Goal: Task Accomplishment & Management: Use online tool/utility

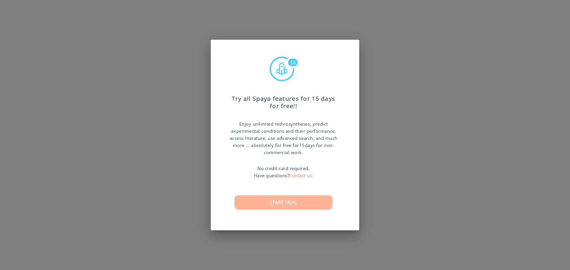
click at [311, 196] on button "Start trial" at bounding box center [283, 203] width 98 height 14
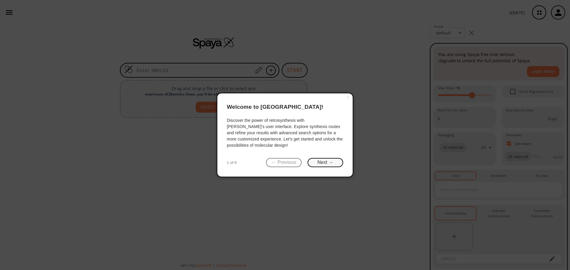
click at [334, 164] on button "Next →" at bounding box center [325, 162] width 36 height 9
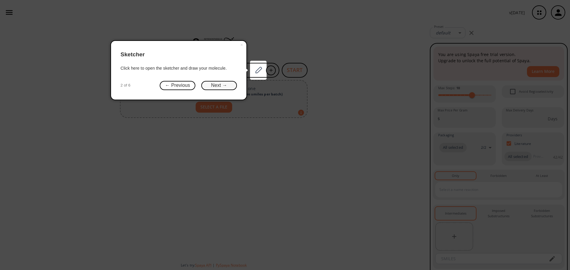
click at [227, 84] on button "Next →" at bounding box center [219, 85] width 36 height 9
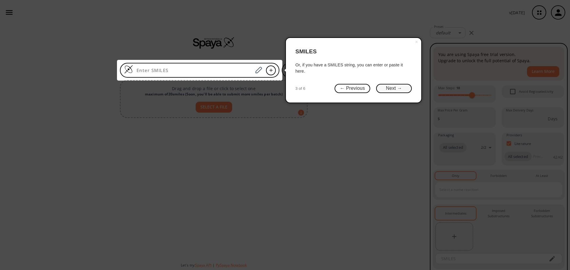
click at [381, 92] on button "Next →" at bounding box center [394, 88] width 36 height 9
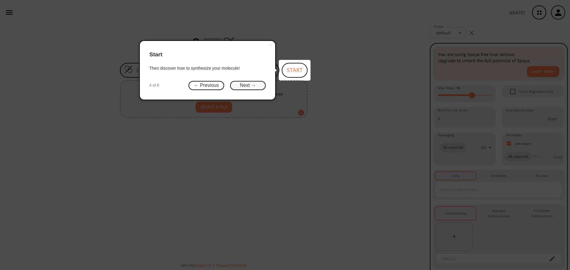
click at [259, 90] on button "Next →" at bounding box center [248, 85] width 36 height 9
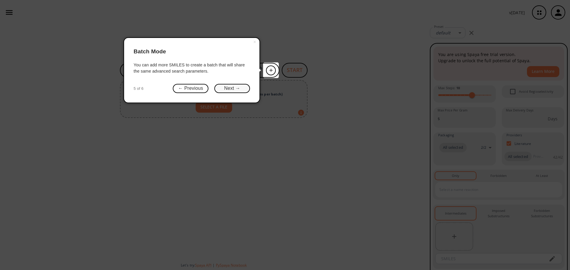
click at [248, 90] on button "Next →" at bounding box center [232, 88] width 36 height 9
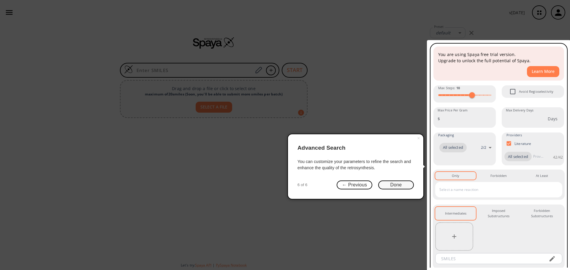
click at [394, 186] on button "Done" at bounding box center [396, 185] width 36 height 9
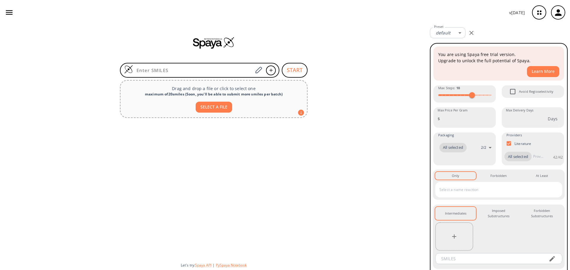
click at [394, 186] on div at bounding box center [213, 189] width 427 height 138
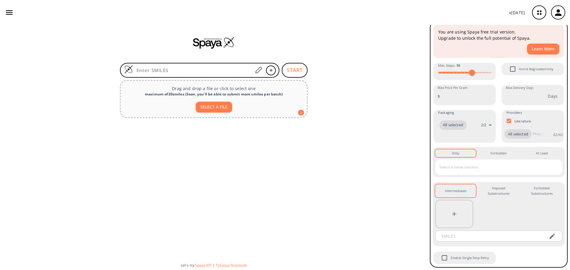
scroll to position [32, 0]
click at [372, 174] on div at bounding box center [213, 189] width 427 height 138
click at [181, 73] on input at bounding box center [193, 70] width 120 height 6
click at [288, 100] on div "SELECT A FILE" at bounding box center [213, 105] width 177 height 16
click at [302, 180] on div at bounding box center [213, 189] width 427 height 138
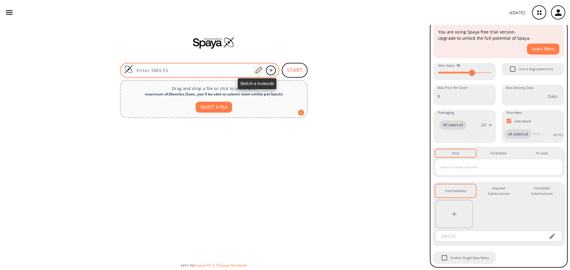
click at [261, 72] on icon at bounding box center [258, 70] width 8 height 8
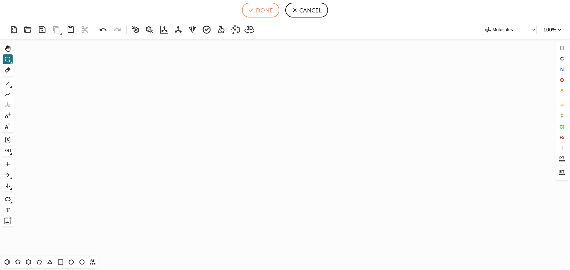
click at [249, 10] on icon at bounding box center [251, 10] width 6 height 6
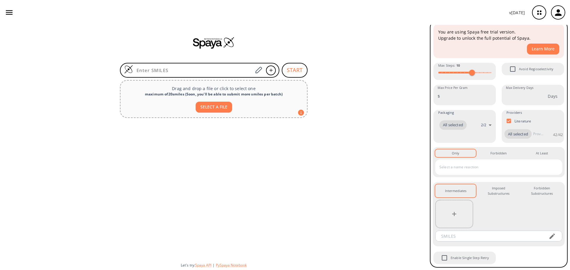
drag, startPoint x: 261, startPoint y: 28, endPoint x: 207, endPoint y: 23, distance: 54.0
click at [261, 28] on div at bounding box center [213, 43] width 427 height 36
click at [7, 12] on icon "button" at bounding box center [9, 12] width 7 height 4
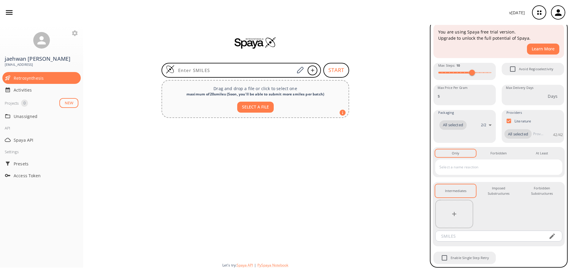
click at [117, 31] on div at bounding box center [255, 43] width 344 height 36
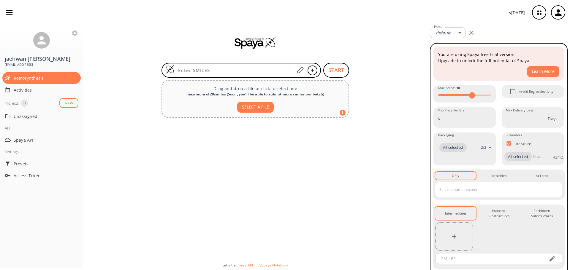
click at [539, 8] on icon "button" at bounding box center [539, 13] width 16 height 16
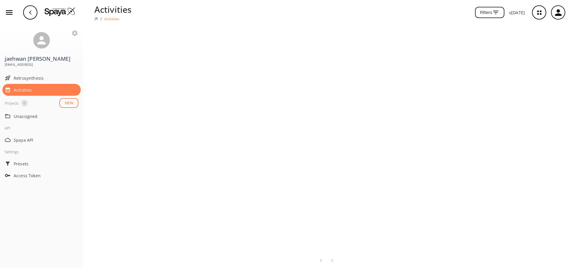
click at [144, 7] on div "Filters" at bounding box center [320, 13] width 368 height 12
click at [26, 14] on div "button" at bounding box center [30, 12] width 14 height 14
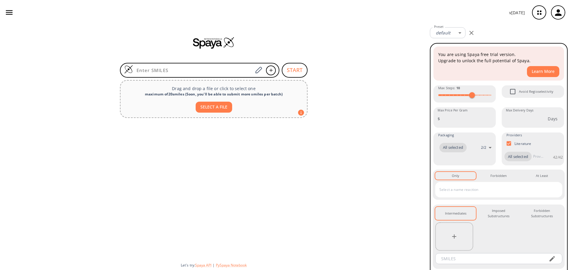
click at [318, 50] on div at bounding box center [213, 43] width 427 height 36
click at [527, 71] on button "Learn More" at bounding box center [543, 71] width 32 height 11
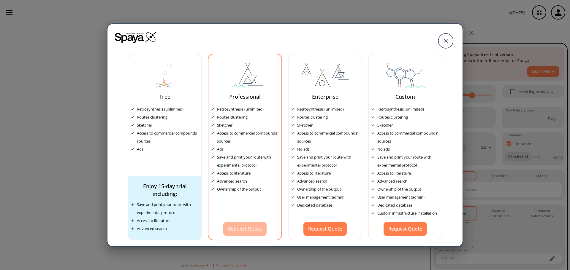
click at [244, 231] on button "Request Quote" at bounding box center [244, 229] width 43 height 14
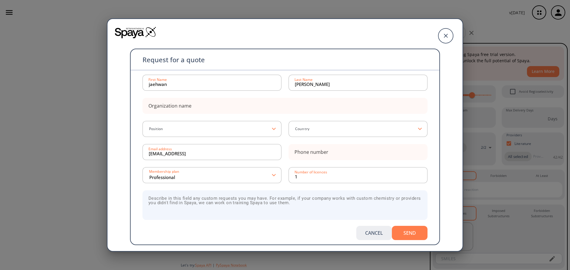
click at [366, 231] on button "Cancel" at bounding box center [374, 233] width 36 height 14
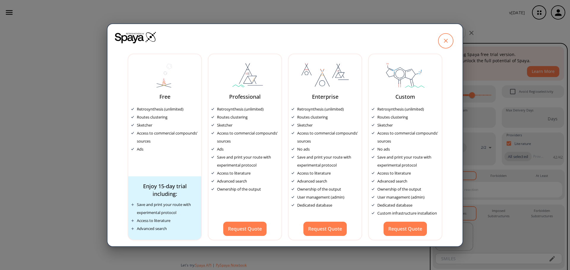
click at [448, 47] on icon at bounding box center [445, 40] width 15 height 15
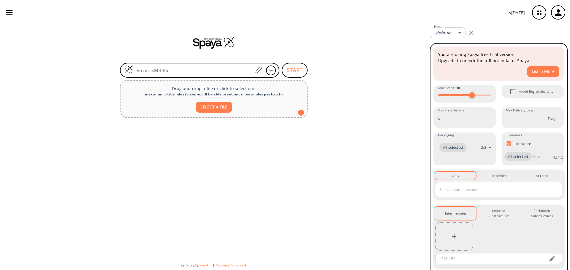
click at [381, 113] on div "START Drag and drop a file or click to select one maximum of 20 smiles ( Soon, …" at bounding box center [213, 147] width 427 height 245
click at [404, 124] on div at bounding box center [213, 189] width 427 height 138
click at [498, 36] on div "Preset default 0 Preset" at bounding box center [498, 33] width 142 height 16
click at [536, 15] on icon "button" at bounding box center [539, 13] width 16 height 16
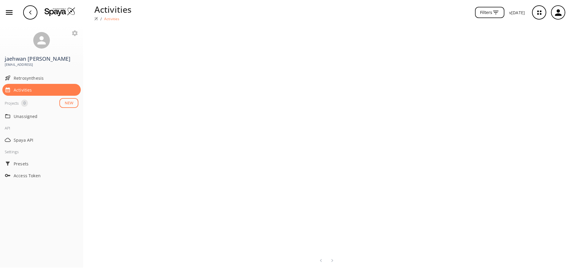
click at [536, 15] on icon "button" at bounding box center [539, 13] width 16 height 16
click at [31, 7] on div "button" at bounding box center [30, 12] width 14 height 14
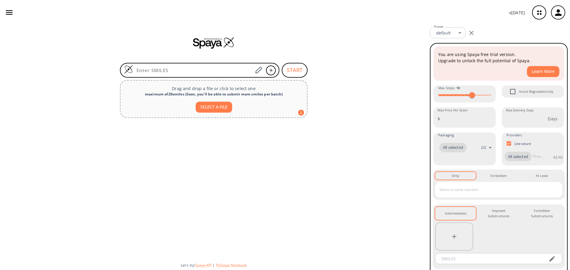
click at [372, 50] on div at bounding box center [213, 43] width 427 height 36
click at [501, 132] on div "Providers Literature All selected 42 / 42 ​" at bounding box center [533, 148] width 64 height 33
drag, startPoint x: 495, startPoint y: 132, endPoint x: 489, endPoint y: 97, distance: 35.3
click at [489, 97] on div "You are using Spaya free trial version. Upgrade to unlock the full potential of…" at bounding box center [499, 167] width 132 height 242
click at [494, 105] on div "You are using Spaya free trial version. Upgrade to unlock the full potential of…" at bounding box center [499, 167] width 132 height 242
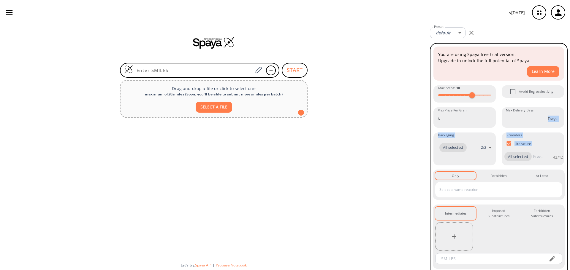
drag, startPoint x: 499, startPoint y: 104, endPoint x: 496, endPoint y: 175, distance: 70.4
click at [496, 175] on div "You are using Spaya free trial version. Upgrade to unlock the full potential of…" at bounding box center [499, 167] width 132 height 242
drag, startPoint x: 496, startPoint y: 175, endPoint x: 495, endPoint y: 114, distance: 60.8
click at [495, 114] on div "You are using Spaya free trial version. Upgrade to unlock the full potential of…" at bounding box center [499, 167] width 132 height 242
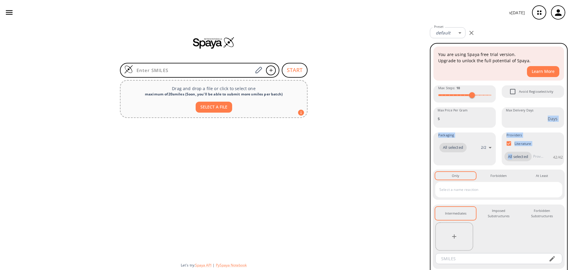
click at [495, 114] on div "You are using Spaya free trial version. Upgrade to unlock the full potential of…" at bounding box center [499, 167] width 132 height 242
drag, startPoint x: 495, startPoint y: 108, endPoint x: 497, endPoint y: 175, distance: 66.8
click at [497, 175] on div "You are using Spaya free trial version. Upgrade to unlock the full potential of…" at bounding box center [499, 167] width 132 height 242
drag, startPoint x: 497, startPoint y: 175, endPoint x: 496, endPoint y: 101, distance: 73.3
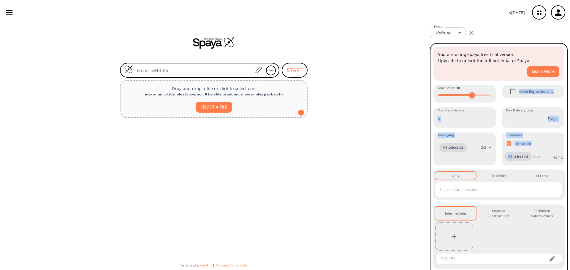
click at [496, 101] on div "You are using Spaya free trial version. Upgrade to unlock the full potential of…" at bounding box center [499, 167] width 132 height 242
drag, startPoint x: 496, startPoint y: 113, endPoint x: 499, endPoint y: 177, distance: 63.9
click at [499, 177] on div "You are using Spaya free trial version. Upgrade to unlock the full potential of…" at bounding box center [499, 167] width 132 height 242
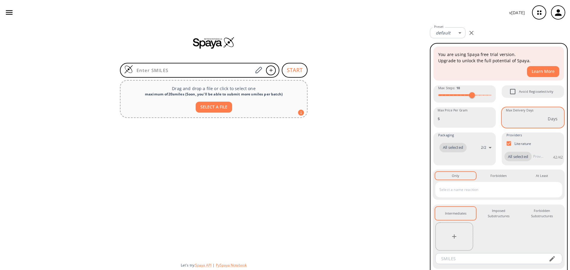
drag, startPoint x: 499, startPoint y: 177, endPoint x: 500, endPoint y: 126, distance: 51.1
click at [500, 126] on div "You are using Spaya free trial version. Upgrade to unlock the full potential of…" at bounding box center [499, 167] width 132 height 242
drag, startPoint x: 493, startPoint y: 135, endPoint x: 496, endPoint y: 163, distance: 28.7
click at [495, 163] on div "You are using Spaya free trial version. Upgrade to unlock the full potential of…" at bounding box center [499, 167] width 132 height 242
drag, startPoint x: 497, startPoint y: 172, endPoint x: 499, endPoint y: 132, distance: 40.1
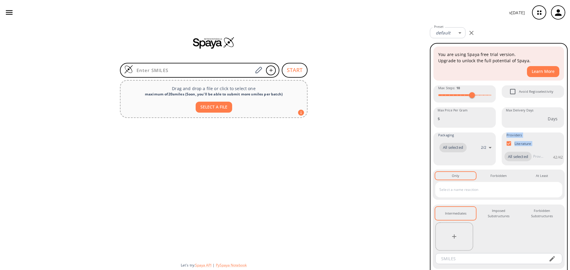
click at [499, 132] on div "You are using Spaya free trial version. Upgrade to unlock the full potential of…" at bounding box center [499, 167] width 132 height 242
click at [501, 132] on div "Providers Literature All selected 42 / 42 ​" at bounding box center [533, 148] width 64 height 33
drag, startPoint x: 498, startPoint y: 131, endPoint x: 499, endPoint y: 183, distance: 51.9
click at [499, 183] on div "You are using Spaya free trial version. Upgrade to unlock the full potential of…" at bounding box center [499, 167] width 132 height 242
click at [501, 165] on div "Providers Literature All selected 42 / 42 ​" at bounding box center [533, 148] width 64 height 33
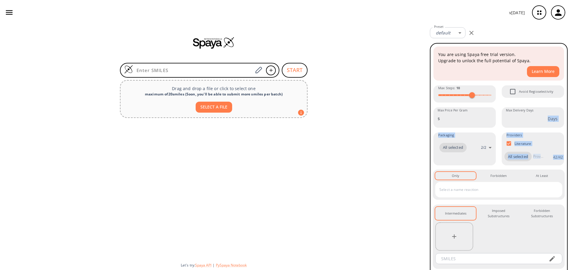
drag, startPoint x: 500, startPoint y: 174, endPoint x: 498, endPoint y: 107, distance: 66.8
click at [498, 107] on div "You are using Spaya free trial version. Upgrade to unlock the full potential of…" at bounding box center [499, 167] width 132 height 242
click at [496, 107] on div "You are using Spaya free trial version. Upgrade to unlock the full potential of…" at bounding box center [499, 167] width 132 height 242
drag, startPoint x: 495, startPoint y: 105, endPoint x: 492, endPoint y: 184, distance: 79.0
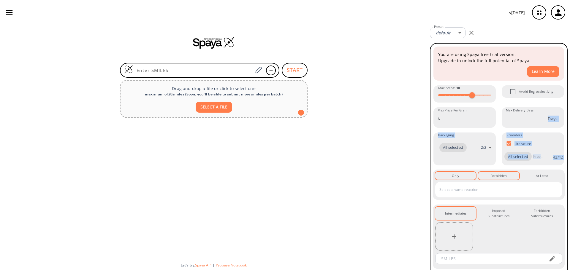
click at [492, 184] on div "You are using Spaya free trial version. Upgrade to unlock the full potential of…" at bounding box center [499, 167] width 132 height 242
click at [493, 174] on div "You are using Spaya free trial version. Upgrade to unlock the full potential of…" at bounding box center [499, 167] width 132 height 242
click at [390, 99] on div "START Drag and drop a file or click to select one maximum of 20 smiles ( Soon, …" at bounding box center [213, 147] width 427 height 245
click at [405, 22] on div "v [DATE]" at bounding box center [285, 12] width 570 height 25
click at [410, 64] on div "START Drag and drop a file or click to select one maximum of 20 smiles ( Soon, …" at bounding box center [213, 147] width 427 height 245
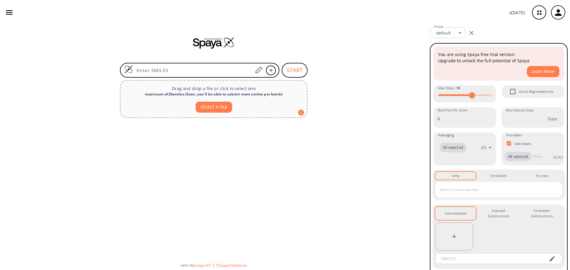
click at [380, 53] on div at bounding box center [213, 43] width 427 height 36
click at [375, 45] on div at bounding box center [213, 43] width 427 height 12
click at [299, 140] on div at bounding box center [213, 189] width 427 height 138
click at [412, 52] on div at bounding box center [213, 43] width 427 height 36
